Goal: Task Accomplishment & Management: Use online tool/utility

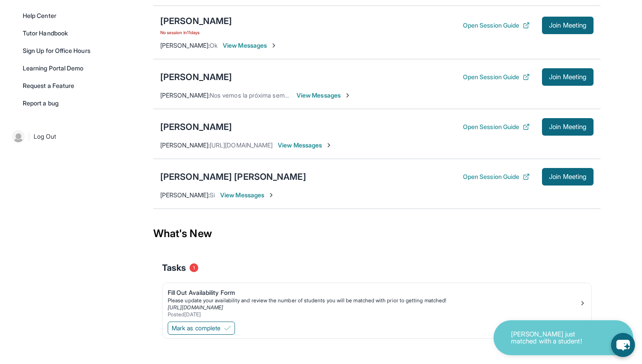
scroll to position [231, 0]
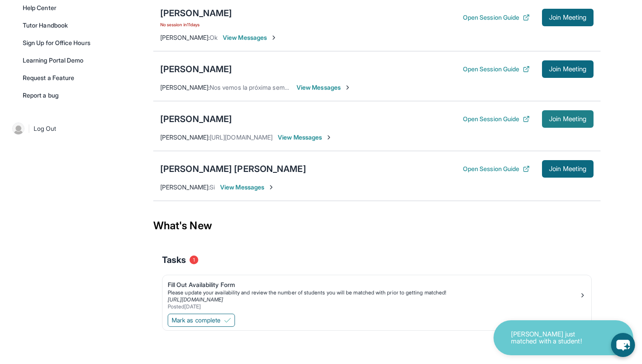
click at [560, 123] on button "Join Meeting" at bounding box center [568, 118] width 52 height 17
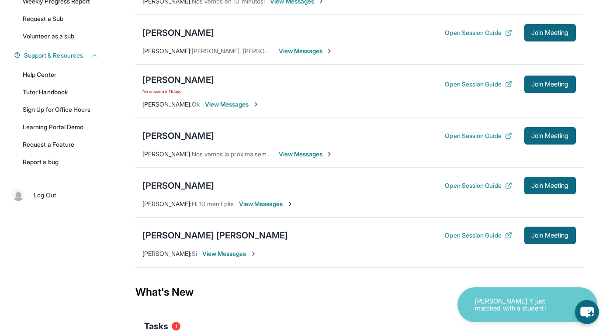
scroll to position [170, 0]
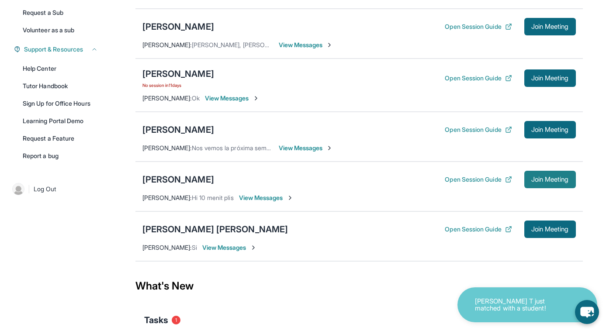
click at [539, 179] on span "Join Meeting" at bounding box center [550, 179] width 38 height 5
